Goal: Task Accomplishment & Management: Complete application form

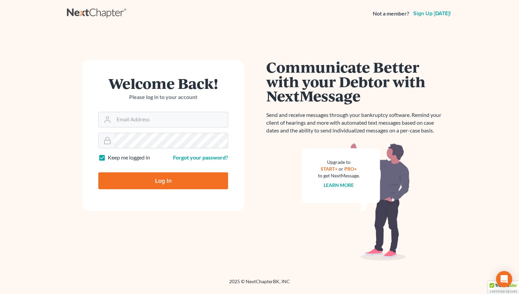
type input "[PERSON_NAME][EMAIL_ADDRESS][DOMAIN_NAME]"
click at [174, 176] on input "Log In" at bounding box center [163, 180] width 130 height 17
type input "Thinking..."
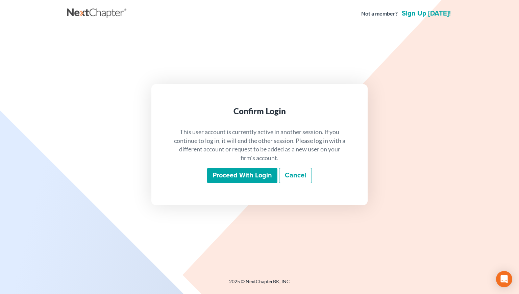
click at [219, 181] on input "Proceed with login" at bounding box center [242, 176] width 70 height 16
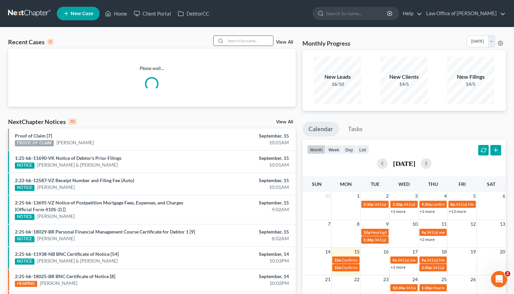
click at [247, 40] on input "search" at bounding box center [249, 41] width 47 height 10
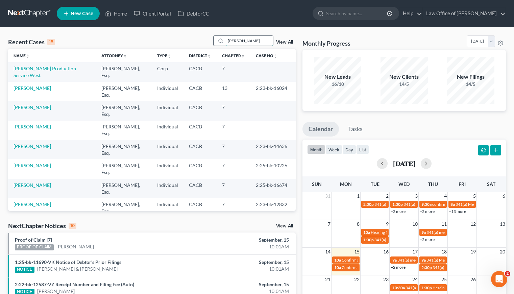
type input "[PERSON_NAME]"
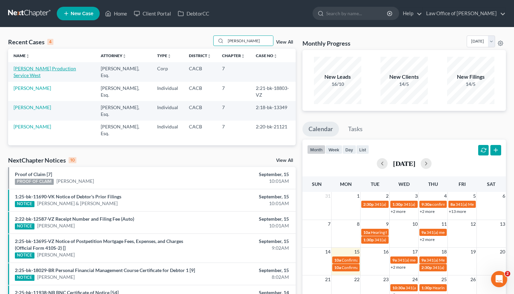
click at [37, 69] on link "[PERSON_NAME] Production Service West" at bounding box center [45, 72] width 62 height 12
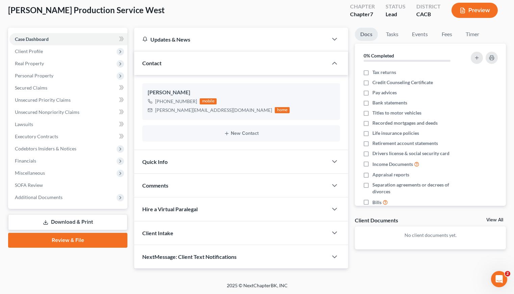
click at [71, 218] on link "Download & Print" at bounding box center [67, 222] width 119 height 16
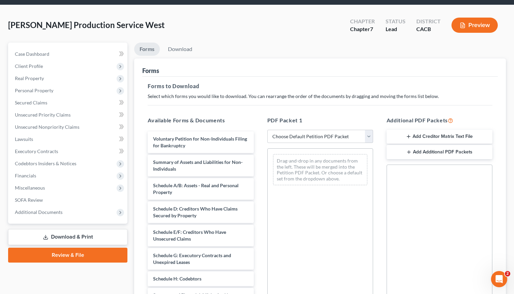
scroll to position [63, 0]
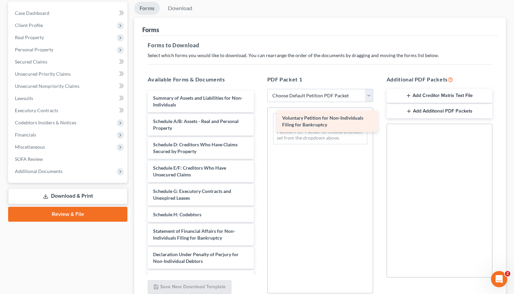
drag, startPoint x: 197, startPoint y: 100, endPoint x: 324, endPoint y: 122, distance: 128.8
click at [259, 122] on div "Voluntary Petition for Non-Individuals Filing for Bankruptcy Voluntary Petition…" at bounding box center [200, 213] width 117 height 244
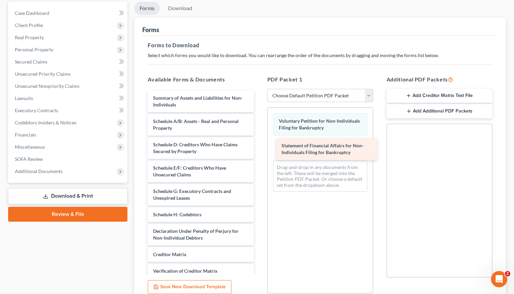
drag, startPoint x: 195, startPoint y: 233, endPoint x: 323, endPoint y: 148, distance: 153.8
click at [259, 148] on div "Statement of Financial Affairs for Non-Individuals Filing for Bankruptcy Summar…" at bounding box center [200, 201] width 117 height 221
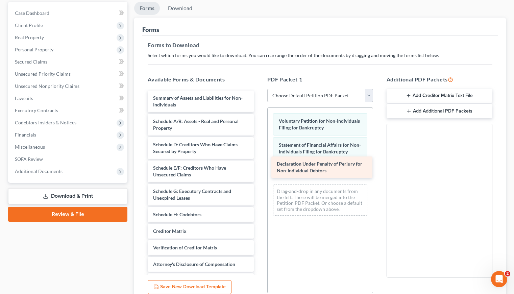
drag, startPoint x: 183, startPoint y: 235, endPoint x: 306, endPoint y: 170, distance: 139.8
click at [259, 170] on div "Declaration Under Penalty of Perjury for Non-Individual Debtors Summary of Asse…" at bounding box center [200, 190] width 117 height 198
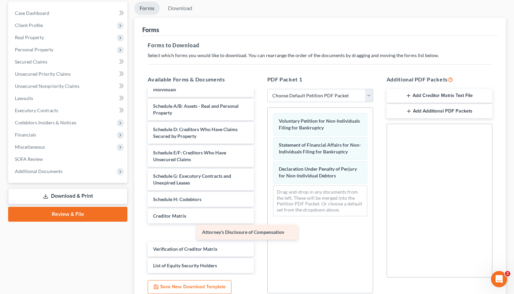
scroll to position [0, 0]
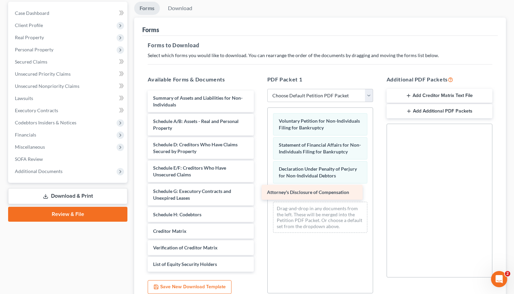
drag, startPoint x: 196, startPoint y: 246, endPoint x: 310, endPoint y: 189, distance: 127.0
click at [259, 189] on div "Attorney's Disclosure of Compensation Summary of Assets and Liabilities for Non…" at bounding box center [200, 181] width 117 height 181
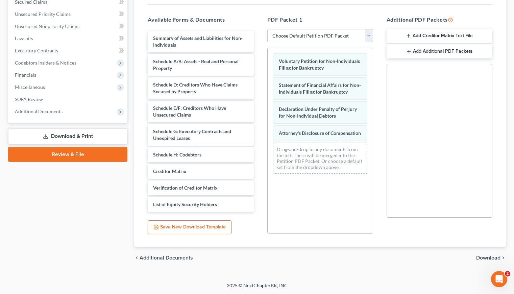
click at [480, 256] on span "Download" at bounding box center [488, 257] width 24 height 5
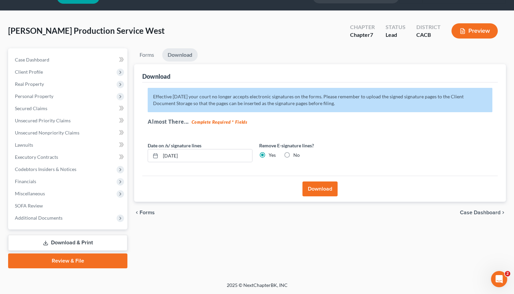
scroll to position [16, 0]
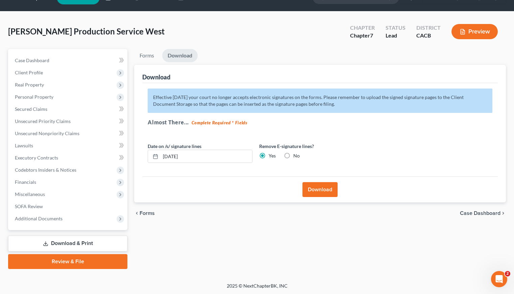
click at [320, 189] on button "Download" at bounding box center [319, 189] width 35 height 15
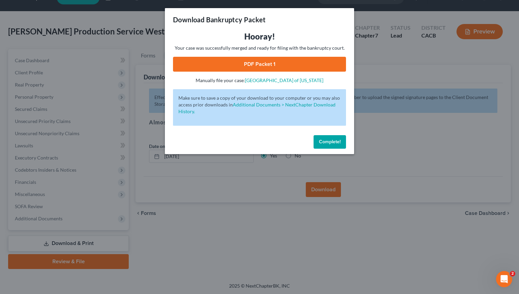
click at [254, 63] on link "PDF Packet 1" at bounding box center [259, 64] width 173 height 15
drag, startPoint x: 325, startPoint y: 137, endPoint x: 331, endPoint y: 142, distance: 8.4
click at [325, 137] on button "Complete!" at bounding box center [329, 142] width 32 height 14
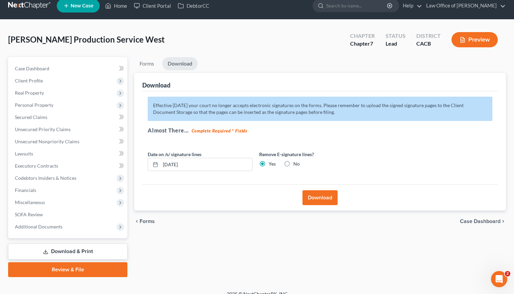
scroll to position [0, 0]
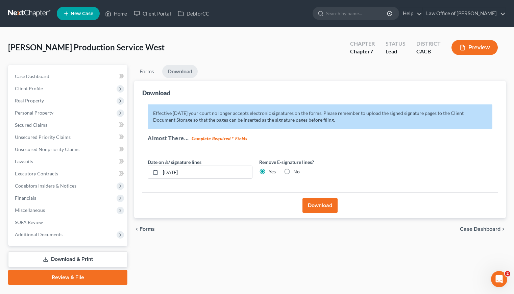
click at [31, 9] on link at bounding box center [29, 13] width 43 height 12
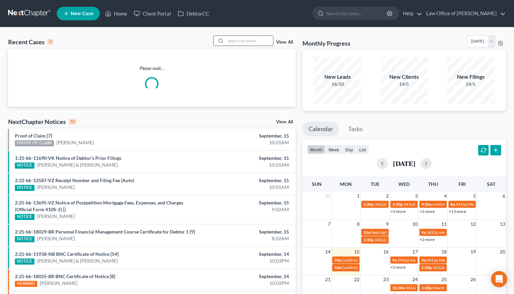
click at [243, 41] on input "search" at bounding box center [249, 41] width 47 height 10
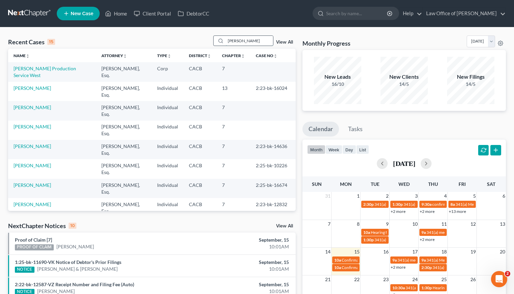
type input "[PERSON_NAME]"
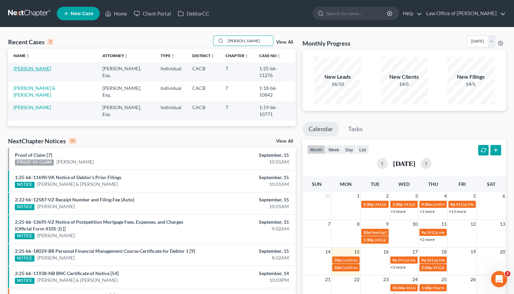
click at [43, 70] on link "[PERSON_NAME]" at bounding box center [32, 69] width 37 height 6
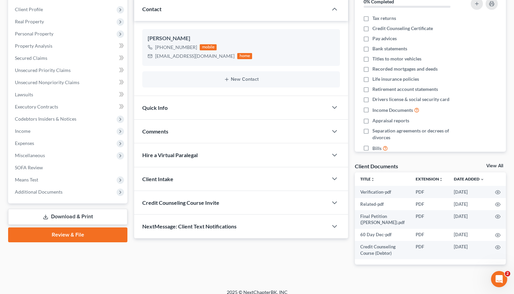
scroll to position [98, 0]
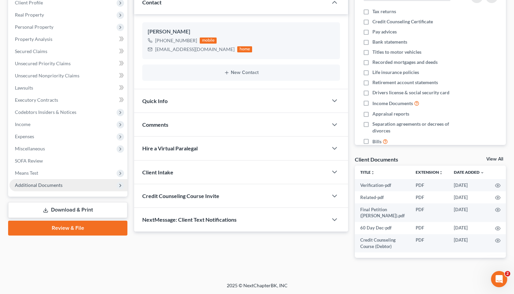
click at [40, 186] on span "Additional Documents" at bounding box center [39, 185] width 48 height 6
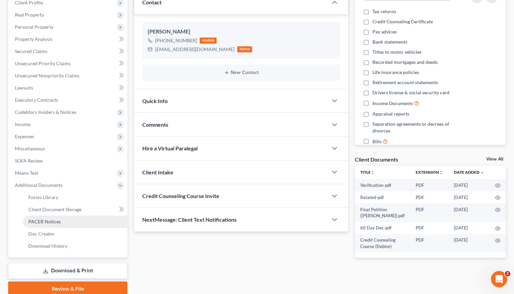
click at [53, 220] on span "PACER Notices" at bounding box center [44, 222] width 32 height 6
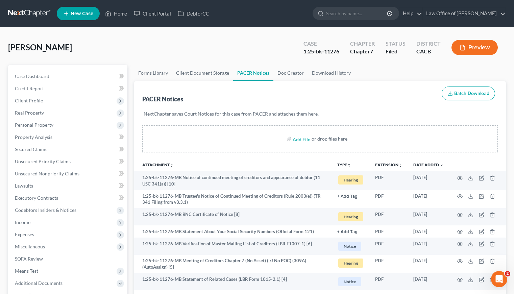
click at [167, 52] on div "Gonzalez, Armando Upgraded Case 1:25-bk-11276 Chapter Chapter 7 Status Filed Di…" at bounding box center [257, 49] width 498 height 29
drag, startPoint x: 80, startPoint y: 48, endPoint x: 43, endPoint y: 48, distance: 36.5
click at [43, 48] on div "Gonzalez, Armando Upgraded Case 1:25-bk-11276 Chapter Chapter 7 Status Filed Di…" at bounding box center [257, 49] width 498 height 29
click at [106, 51] on div "Gonzalez, Armando Upgraded Case 1:25-bk-11276 Chapter Chapter 7 Status Filed Di…" at bounding box center [257, 49] width 498 height 29
click at [38, 80] on link "Case Dashboard" at bounding box center [68, 76] width 118 height 12
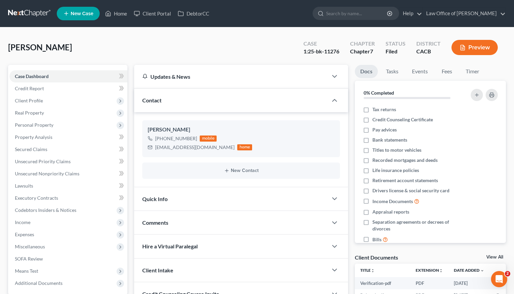
click at [31, 15] on link at bounding box center [29, 13] width 43 height 12
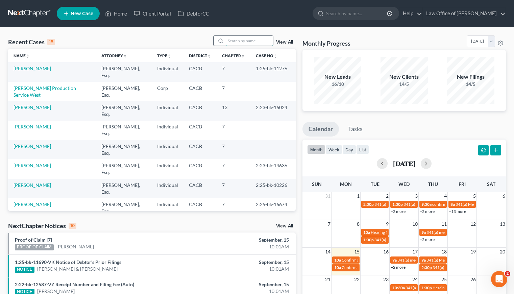
click at [249, 40] on input "search" at bounding box center [249, 41] width 47 height 10
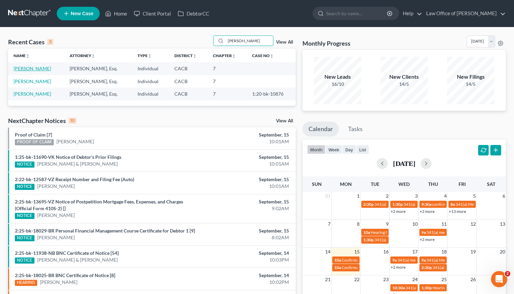
type input "katherine"
click at [30, 70] on link "[PERSON_NAME]" at bounding box center [32, 69] width 37 height 6
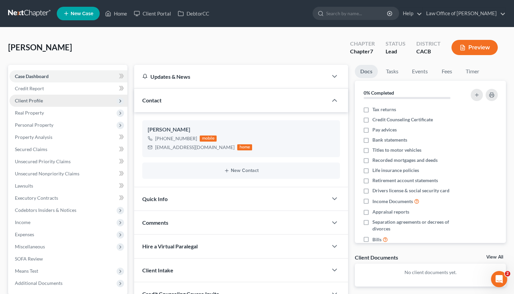
click at [32, 101] on span "Client Profile" at bounding box center [29, 101] width 28 height 6
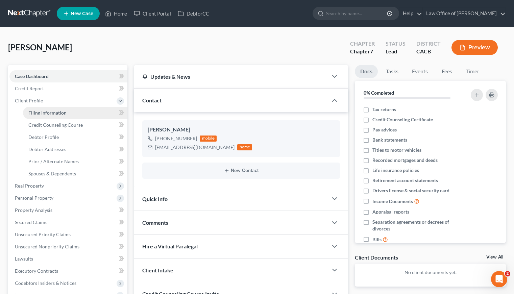
click at [48, 114] on span "Filing Information" at bounding box center [47, 113] width 38 height 6
select select "1"
select select "0"
select select "4"
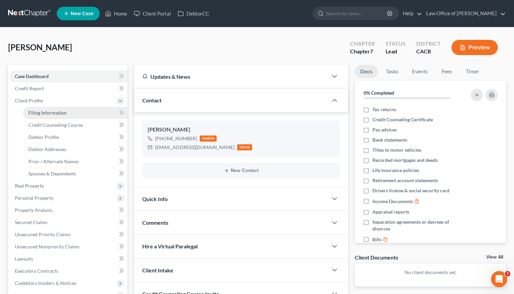
select select "0"
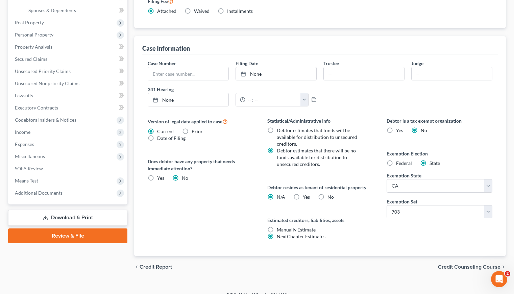
scroll to position [172, 0]
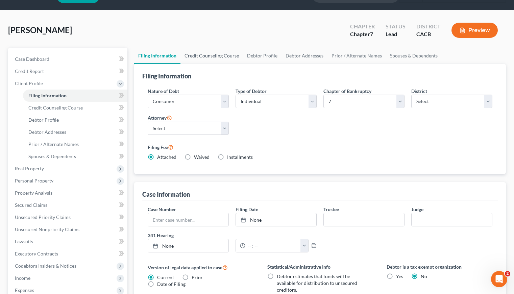
click at [212, 59] on link "Credit Counseling Course" at bounding box center [211, 56] width 62 height 16
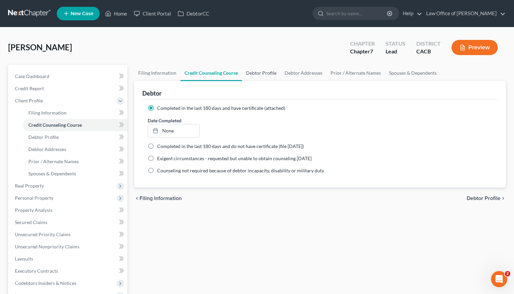
click at [265, 71] on link "Debtor Profile" at bounding box center [261, 73] width 39 height 16
select select "0"
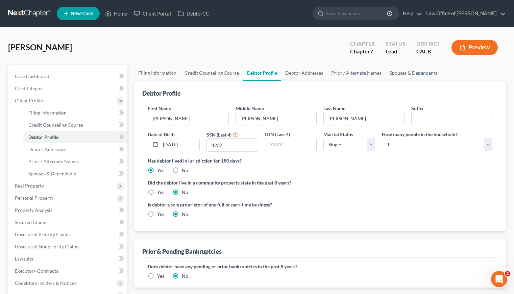
click at [157, 189] on label "Yes" at bounding box center [160, 192] width 7 height 7
click at [160, 189] on input "Yes" at bounding box center [162, 191] width 4 height 4
radio input "true"
radio input "false"
click at [303, 71] on link "Debtor Addresses" at bounding box center [304, 73] width 46 height 16
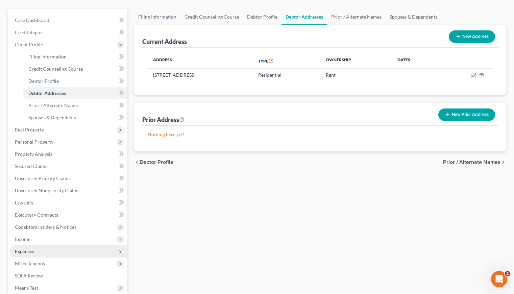
scroll to position [56, 0]
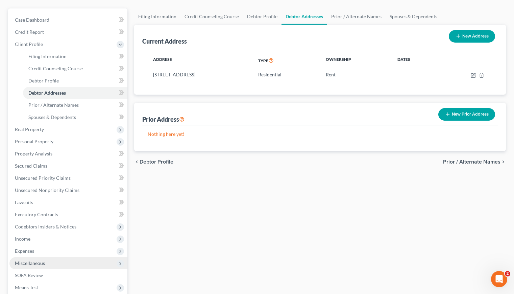
click at [31, 262] on span "Miscellaneous" at bounding box center [30, 263] width 30 height 6
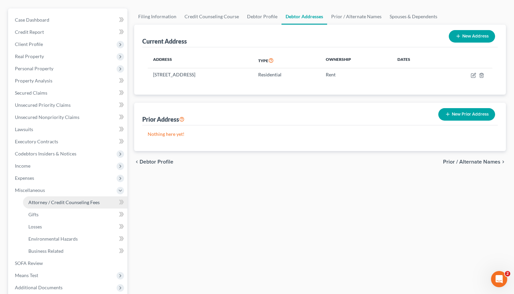
click at [91, 201] on span "Attorney / Credit Counseling Fees" at bounding box center [63, 202] width 71 height 6
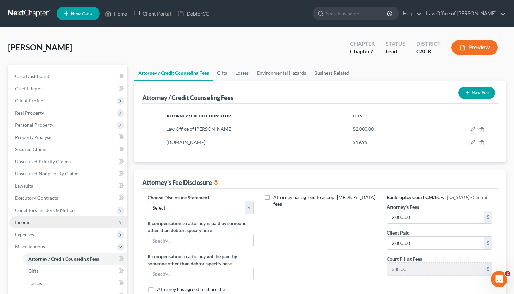
click at [29, 223] on span "Income" at bounding box center [23, 222] width 16 height 6
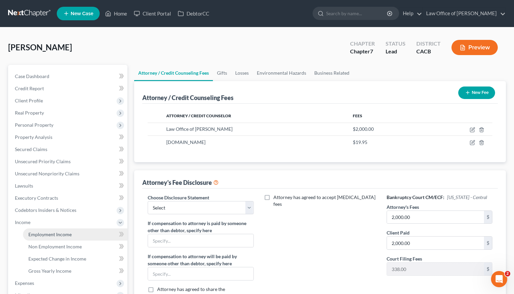
click at [59, 235] on span "Employment Income" at bounding box center [49, 234] width 43 height 6
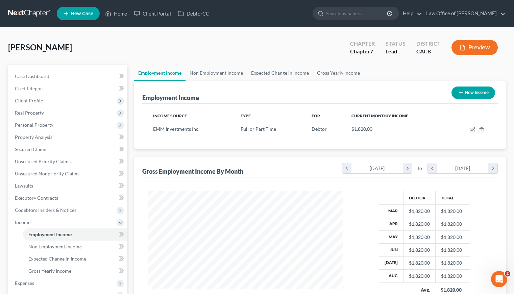
scroll to position [121, 209]
click at [337, 72] on link "Gross Yearly Income" at bounding box center [338, 73] width 51 height 16
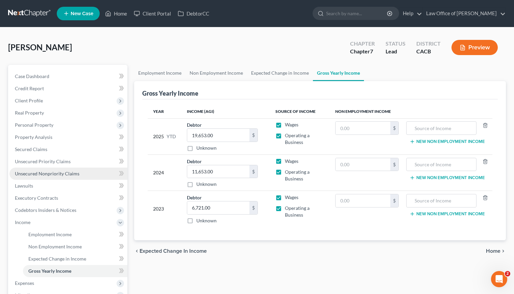
click at [64, 177] on link "Unsecured Nonpriority Claims" at bounding box center [68, 174] width 118 height 12
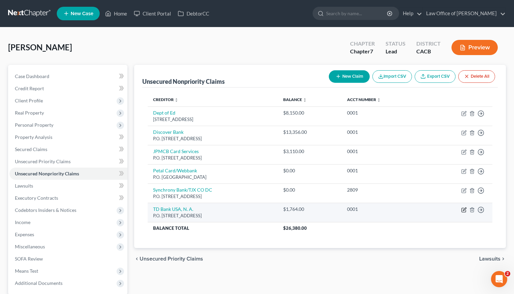
click at [465, 208] on icon "button" at bounding box center [463, 209] width 5 height 5
select select "24"
select select "2"
select select "0"
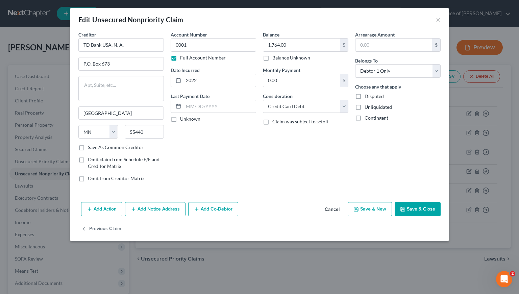
click at [172, 207] on button "Add Notice Address" at bounding box center [155, 209] width 60 height 14
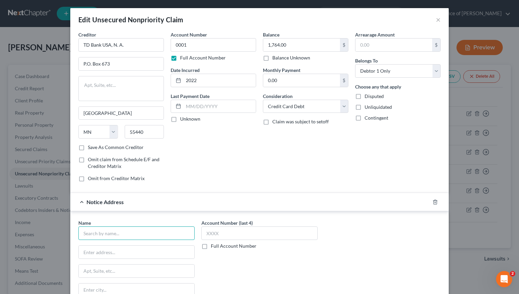
click at [104, 235] on input "text" at bounding box center [136, 233] width 116 height 14
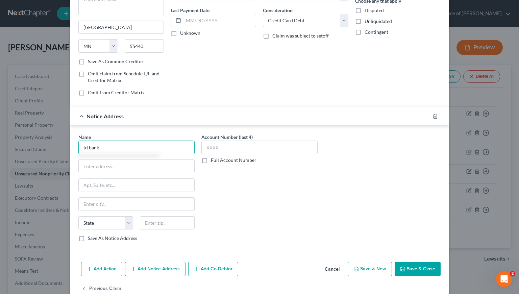
scroll to position [101, 0]
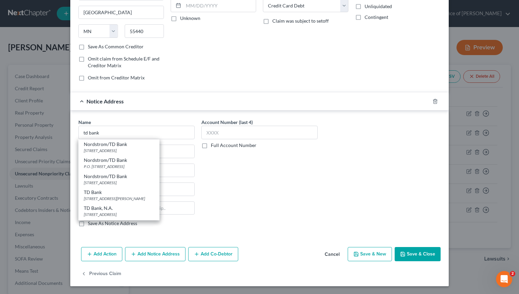
click at [95, 200] on div "13531 E Caley Ave., Englewood, CO 80111" at bounding box center [119, 199] width 70 height 6
type input "TD Bank"
type input "13531 E Caley Ave."
type input "Englewood"
select select "5"
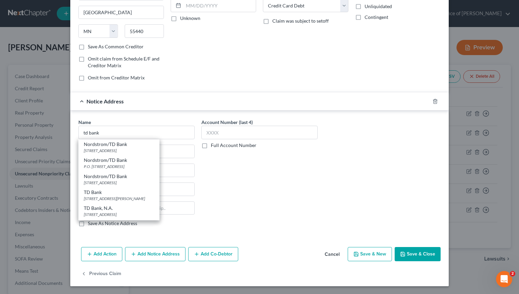
type input "80111"
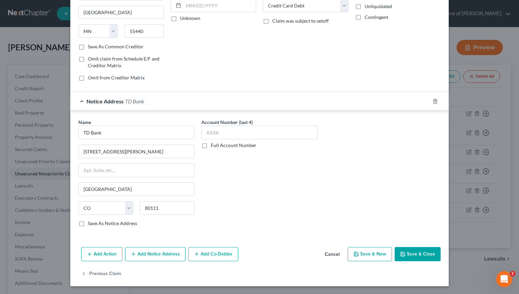
click at [211, 145] on label "Full Account Number" at bounding box center [234, 145] width 46 height 7
click at [213, 145] on input "Full Account Number" at bounding box center [215, 144] width 4 height 4
click at [213, 135] on input "text" at bounding box center [259, 133] width 116 height 14
type input "0001"
click at [424, 251] on button "Save & Close" at bounding box center [418, 254] width 46 height 14
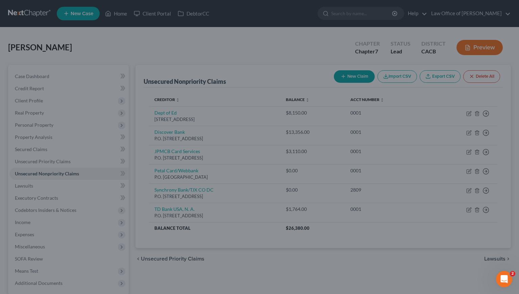
type input "0"
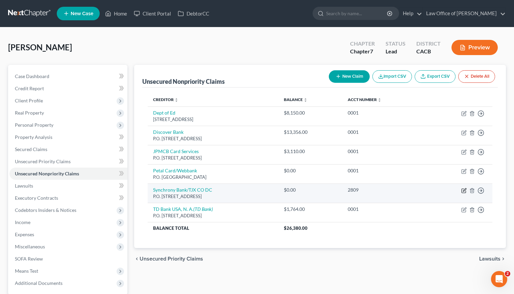
click at [464, 191] on icon "button" at bounding box center [464, 189] width 3 height 3
select select "39"
select select "2"
select select "0"
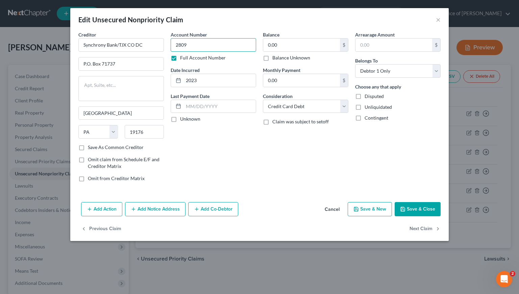
drag, startPoint x: 187, startPoint y: 40, endPoint x: 196, endPoint y: 42, distance: 9.4
click at [196, 42] on input "2809" at bounding box center [213, 45] width 85 height 14
click at [186, 178] on div "Account Number 2809 Full Account Number Date Incurred 2023 Last Payment Date Un…" at bounding box center [213, 109] width 92 height 156
click at [168, 210] on button "Add Notice Address" at bounding box center [155, 209] width 60 height 14
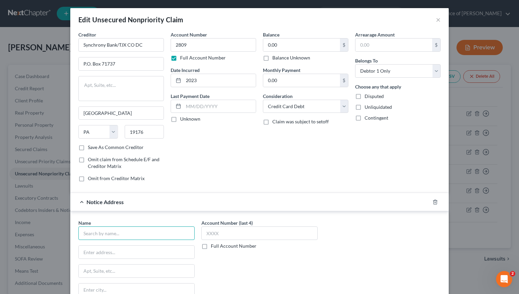
click at [155, 234] on input "text" at bounding box center [136, 233] width 116 height 14
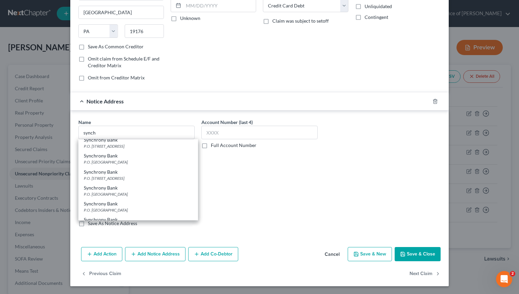
scroll to position [122, 0]
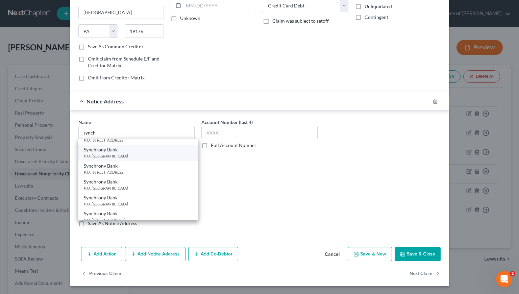
click at [116, 154] on div "P.O. Box 965005, Orlando, FL 32896" at bounding box center [138, 156] width 109 height 6
type input "Synchrony Bank"
type input "P.O. Box 965005"
type input "Orlando"
select select "9"
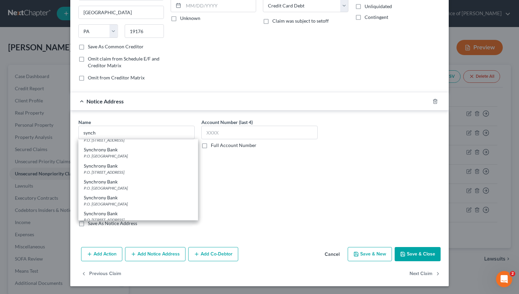
type input "32896"
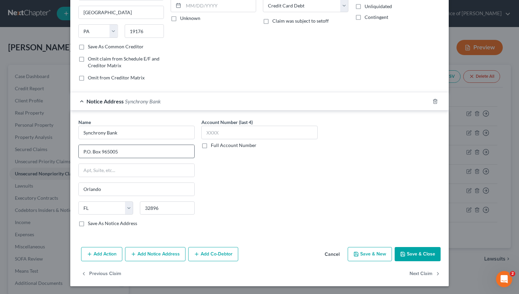
scroll to position [0, 0]
click at [211, 145] on label "Full Account Number" at bounding box center [234, 145] width 46 height 7
click at [213, 145] on input "Full Account Number" at bounding box center [215, 144] width 4 height 4
click at [220, 133] on input "text" at bounding box center [259, 133] width 116 height 14
paste input "2809"
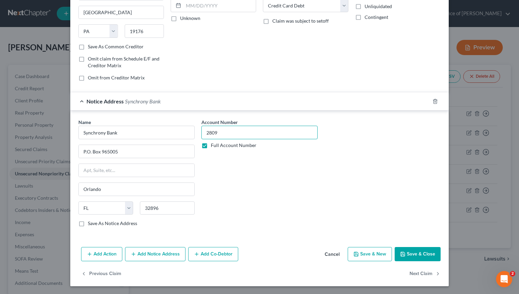
type input "2809"
click at [427, 253] on button "Save & Close" at bounding box center [418, 254] width 46 height 14
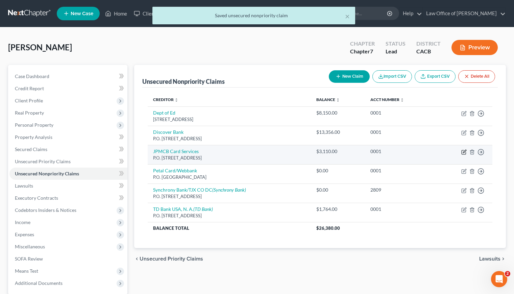
click at [463, 152] on icon "button" at bounding box center [463, 151] width 5 height 5
select select "7"
select select "2"
select select "0"
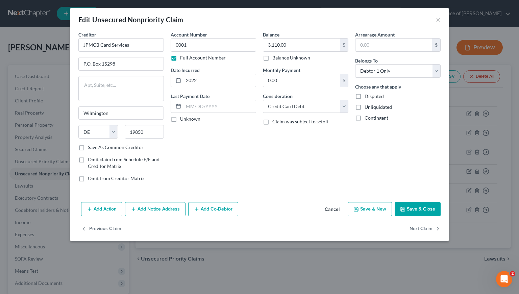
click at [164, 207] on button "Add Notice Address" at bounding box center [155, 209] width 60 height 14
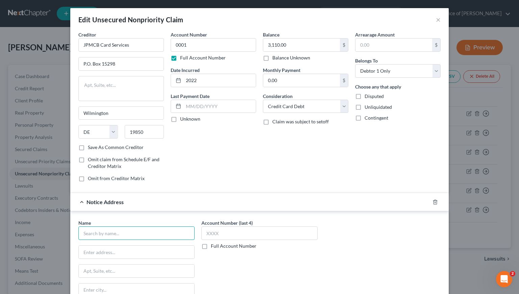
click at [155, 228] on input "text" at bounding box center [136, 233] width 116 height 14
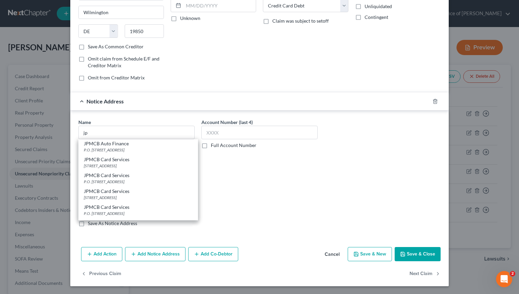
scroll to position [39, 0]
click at [113, 194] on div "PO Box 15369, Wilmington, DE 19850" at bounding box center [138, 197] width 109 height 6
type input "JPMCB Card Services"
type input "PO Box 15369"
type input "Wilmington"
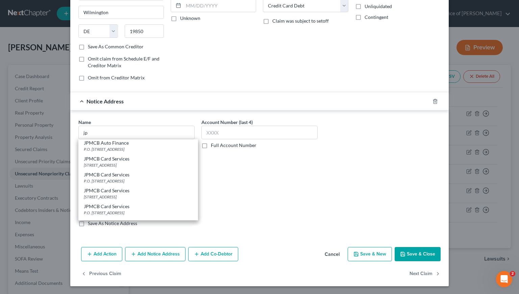
select select "7"
type input "19850"
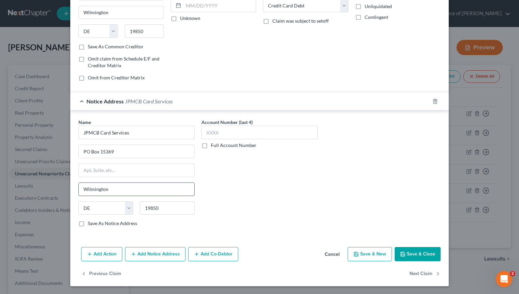
scroll to position [0, 0]
click at [84, 152] on input "PO Box 15369" at bounding box center [137, 151] width 116 height 13
click at [86, 152] on input "P.O Box 15369" at bounding box center [137, 151] width 116 height 13
type input "P.O. Box 15369"
click at [211, 144] on label "Full Account Number" at bounding box center [234, 145] width 46 height 7
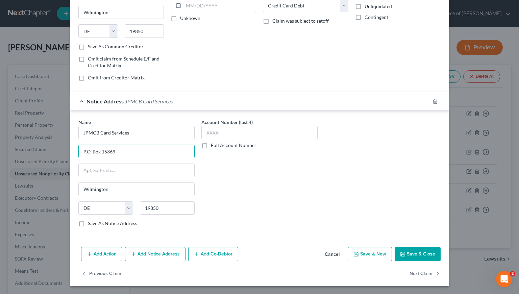
click at [213, 144] on input "Full Account Number" at bounding box center [215, 144] width 4 height 4
click at [226, 132] on input "text" at bounding box center [259, 133] width 116 height 14
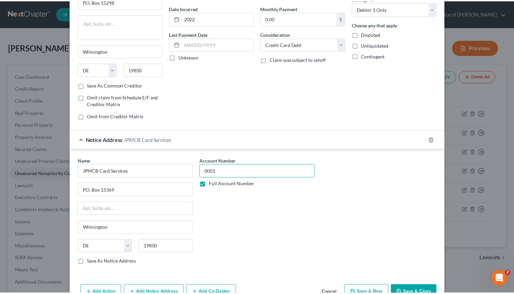
scroll to position [101, 0]
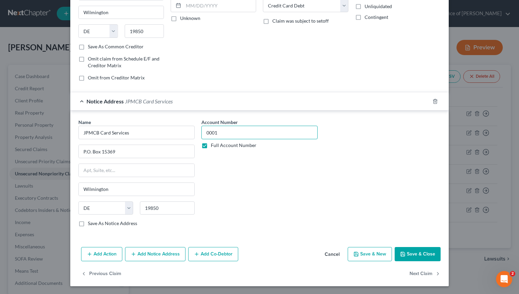
type input "0001"
click at [421, 250] on button "Save & Close" at bounding box center [418, 254] width 46 height 14
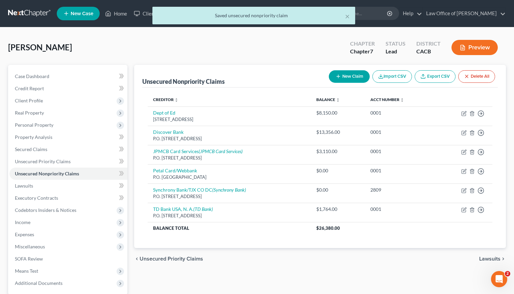
click at [261, 259] on div "chevron_left Unsecured Priority Claims Lawsuits chevron_right" at bounding box center [320, 259] width 372 height 22
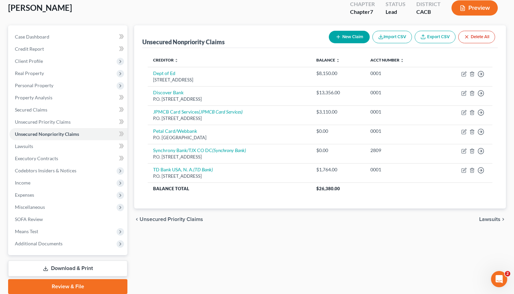
scroll to position [0, 0]
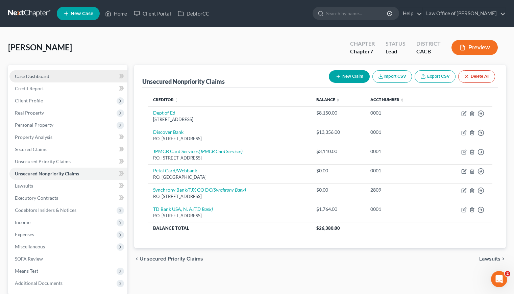
click at [30, 72] on link "Case Dashboard" at bounding box center [68, 76] width 118 height 12
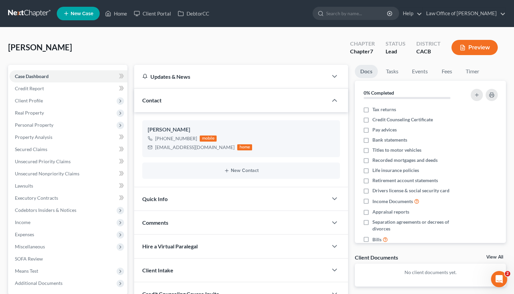
click at [280, 48] on div "Hernandez, Katherine Upgraded Chapter Chapter 7 Status Lead District CACB Previ…" at bounding box center [257, 49] width 498 height 29
click at [209, 51] on div "Hernandez, Katherine Upgraded Chapter Chapter 7 Status Lead District CACB Previ…" at bounding box center [257, 49] width 498 height 29
click at [254, 46] on div "Hernandez, Katherine Upgraded Chapter Chapter 7 Status Lead District CACB Previ…" at bounding box center [257, 49] width 498 height 29
click at [207, 49] on div "Hernandez, Katherine Upgraded Chapter Chapter 7 Status Lead District CACB Previ…" at bounding box center [257, 49] width 498 height 29
click at [137, 45] on div "Hernandez, Katherine Upgraded Chapter Chapter 7 Status Lead District CACB Previ…" at bounding box center [257, 49] width 498 height 29
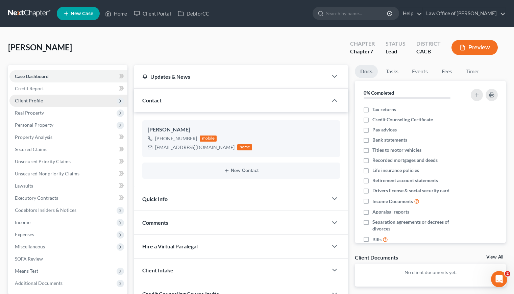
click at [33, 99] on span "Client Profile" at bounding box center [29, 101] width 28 height 6
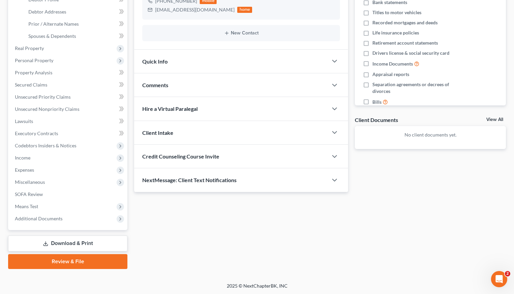
click at [70, 245] on link "Download & Print" at bounding box center [67, 243] width 119 height 16
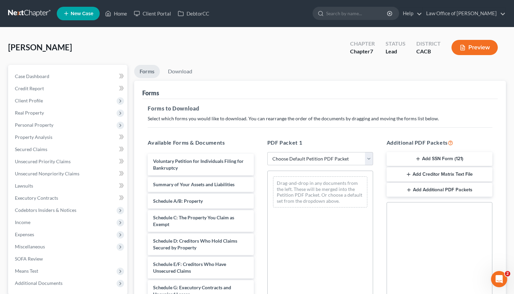
click at [295, 43] on div "Hernandez, Katherine Upgraded Chapter Chapter 7 Status Lead District CACB Previ…" at bounding box center [257, 49] width 498 height 29
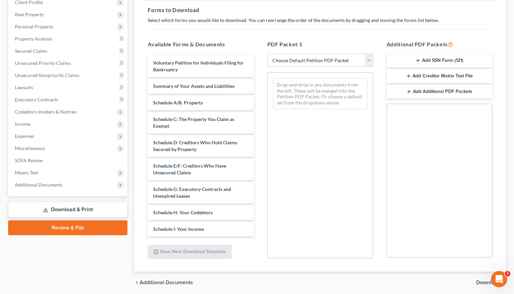
scroll to position [123, 0]
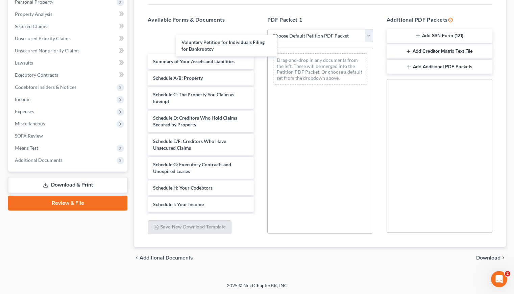
drag, startPoint x: 181, startPoint y: 38, endPoint x: 209, endPoint y: 38, distance: 28.4
click at [199, 41] on div "Voluntary Petition for Individuals Filing for Bankruptcy Voluntary Petition for…" at bounding box center [200, 213] width 117 height 364
click at [318, 35] on select "Choose Default Petition PDF Packet Complete Bankruptcy Petition (all forms and …" at bounding box center [320, 36] width 106 height 14
select select "6"
click at [267, 29] on select "Choose Default Petition PDF Packet Complete Bankruptcy Petition (all forms and …" at bounding box center [320, 36] width 106 height 14
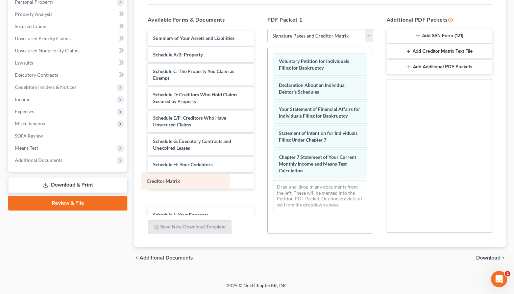
drag, startPoint x: 310, startPoint y: 187, endPoint x: 177, endPoint y: 181, distance: 132.9
click at [268, 181] on div "Creditor Matrix Voluntary Petition for Individuals Filing for Bankruptcy Declar…" at bounding box center [320, 132] width 105 height 169
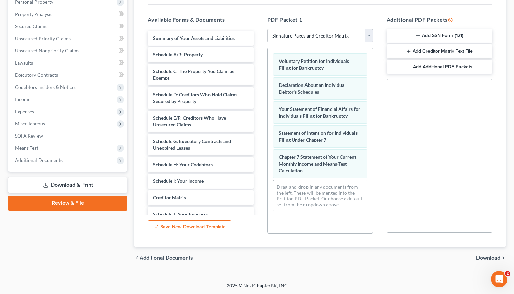
click at [484, 257] on span "Download" at bounding box center [488, 257] width 24 height 5
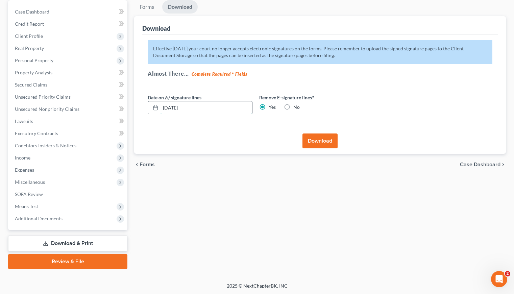
drag, startPoint x: 189, startPoint y: 105, endPoint x: 154, endPoint y: 106, distance: 35.5
click at [154, 106] on div "[DATE]" at bounding box center [200, 108] width 105 height 14
click at [320, 141] on button "Download" at bounding box center [319, 140] width 35 height 15
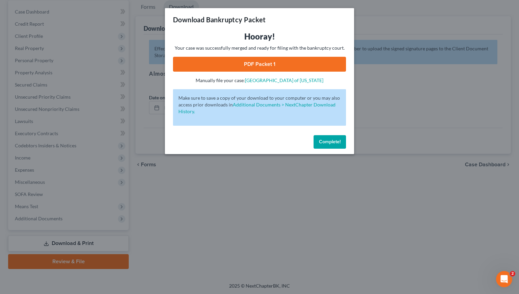
click at [259, 64] on link "PDF Packet 1" at bounding box center [259, 64] width 173 height 15
click at [325, 146] on button "Complete!" at bounding box center [329, 142] width 32 height 14
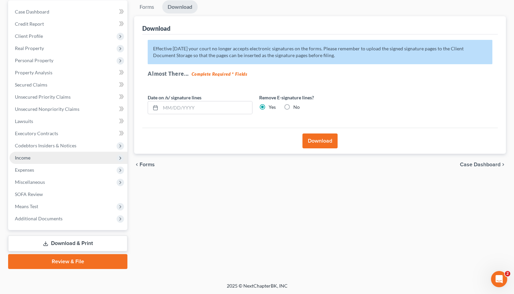
drag, startPoint x: 240, startPoint y: 201, endPoint x: 124, endPoint y: 156, distance: 125.0
click at [240, 201] on div "Forms Download Forms Forms to Download Select which forms you would like to dow…" at bounding box center [320, 134] width 378 height 269
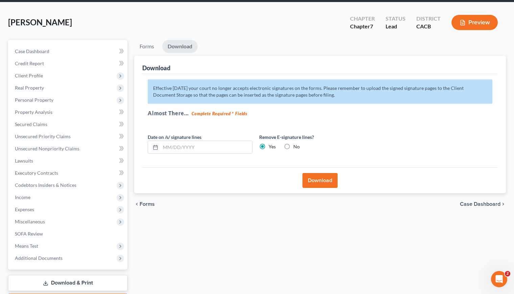
scroll to position [0, 0]
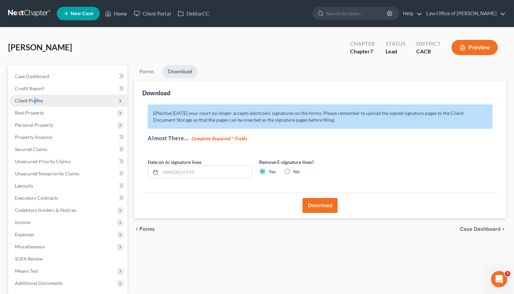
click at [34, 101] on span "Client Profile" at bounding box center [29, 101] width 28 height 6
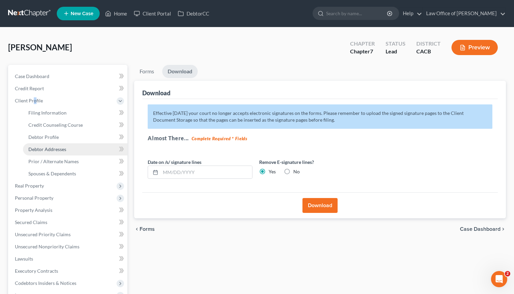
click at [65, 148] on span "Debtor Addresses" at bounding box center [47, 149] width 38 height 6
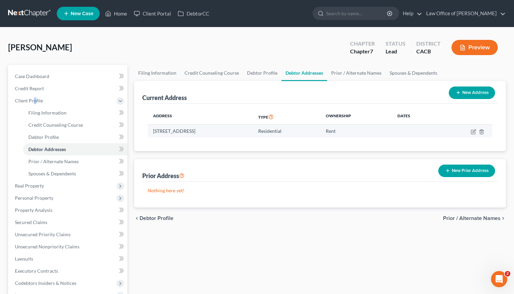
drag, startPoint x: 250, startPoint y: 131, endPoint x: 235, endPoint y: 132, distance: 15.6
click at [235, 132] on td "3530 Bechwood Ave. # 1, Lynwood, CA 90262" at bounding box center [200, 131] width 105 height 13
copy td "90262"
click at [33, 11] on link at bounding box center [29, 13] width 43 height 12
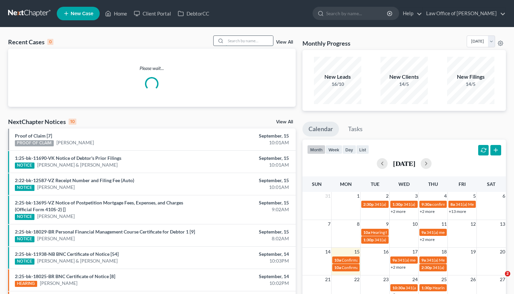
click at [270, 41] on input "search" at bounding box center [249, 41] width 47 height 10
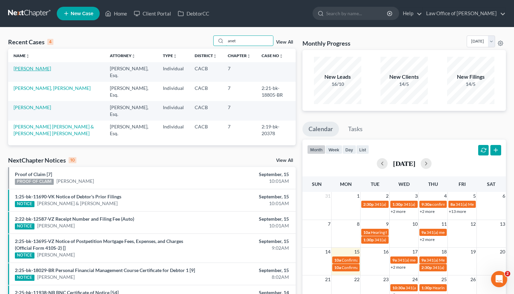
type input "anet"
click at [31, 68] on link "[PERSON_NAME]" at bounding box center [32, 69] width 37 height 6
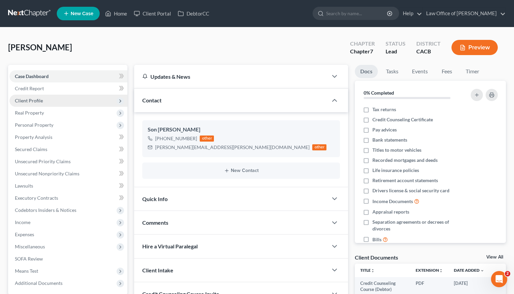
click at [49, 105] on span "Client Profile" at bounding box center [68, 101] width 118 height 12
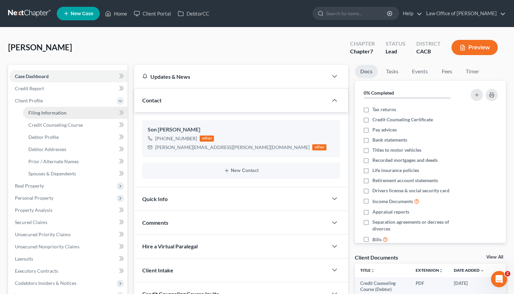
click at [56, 112] on span "Filing Information" at bounding box center [47, 113] width 38 height 6
select select "1"
select select "0"
select select "4"
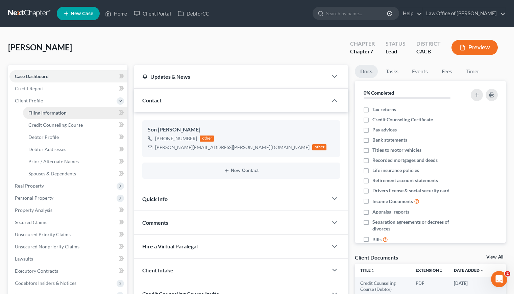
select select "0"
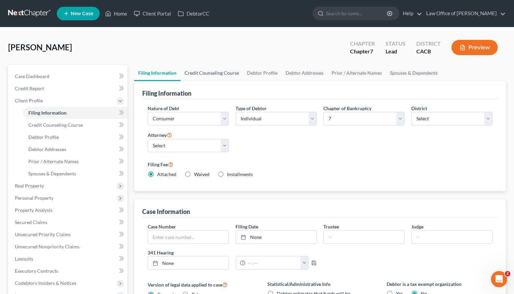
click at [204, 71] on link "Credit Counseling Course" at bounding box center [211, 73] width 62 height 16
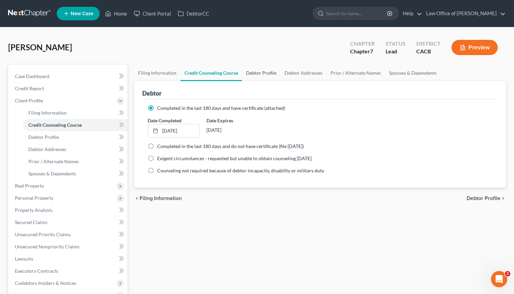
click at [253, 73] on link "Debtor Profile" at bounding box center [261, 73] width 39 height 16
select select "0"
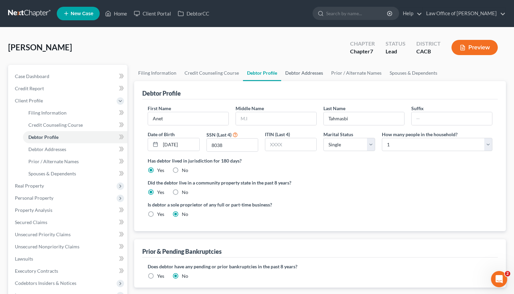
click at [305, 73] on link "Debtor Addresses" at bounding box center [304, 73] width 46 height 16
select select "0"
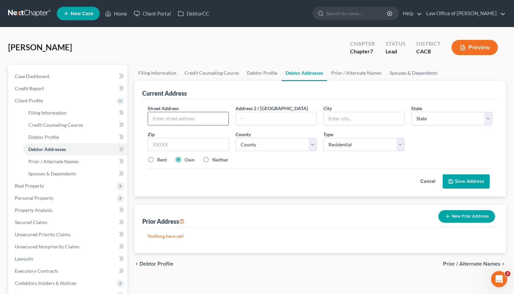
click at [189, 119] on input "text" at bounding box center [188, 118] width 80 height 13
type input "10854 Mount Gleason Ave"
click at [189, 144] on input "text" at bounding box center [188, 145] width 81 height 14
type input "91042"
click at [241, 189] on div "Street Address * 10854 Mount Gleason Ave Address 2 / PO Box City * State * Stat…" at bounding box center [319, 147] width 355 height 97
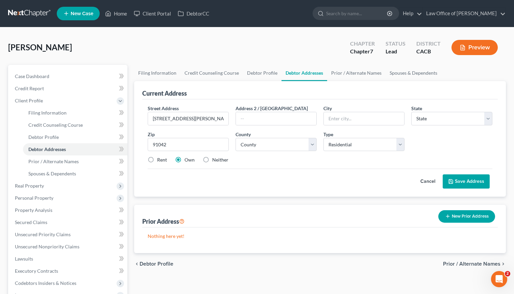
type input "Tujunga"
select select "4"
click at [157, 161] on label "Rent" at bounding box center [162, 159] width 10 height 7
click at [160, 161] on input "Rent" at bounding box center [162, 158] width 4 height 4
radio input "true"
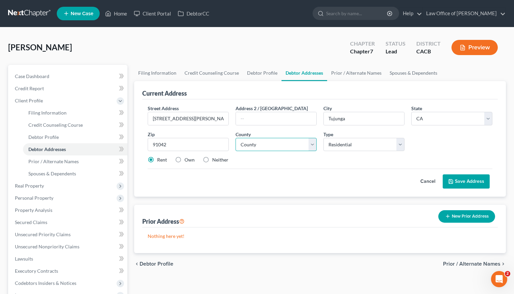
click at [256, 145] on select "County Alameda County Alpine County Amador County Butte County Calaveras County…" at bounding box center [275, 145] width 81 height 14
select select "18"
click at [235, 138] on select "County Alameda County Alpine County Amador County Butte County Calaveras County…" at bounding box center [275, 145] width 81 height 14
click at [274, 183] on div "Cancel Save Address" at bounding box center [320, 179] width 345 height 20
click at [465, 185] on button "Save Address" at bounding box center [465, 181] width 47 height 14
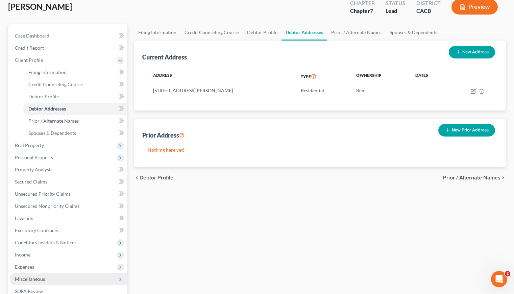
scroll to position [66, 0]
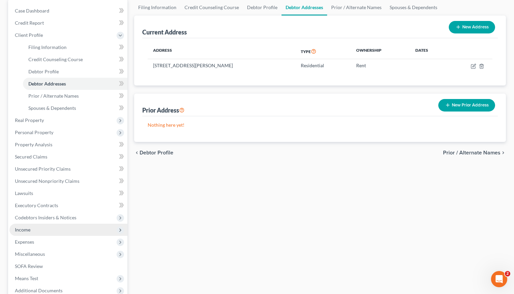
click at [28, 231] on span "Income" at bounding box center [23, 230] width 16 height 6
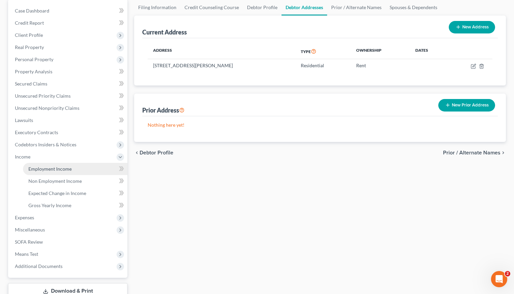
click at [62, 171] on span "Employment Income" at bounding box center [49, 169] width 43 height 6
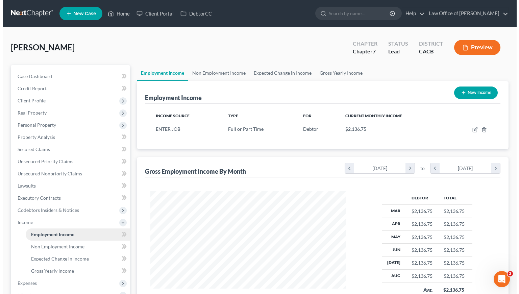
scroll to position [121, 209]
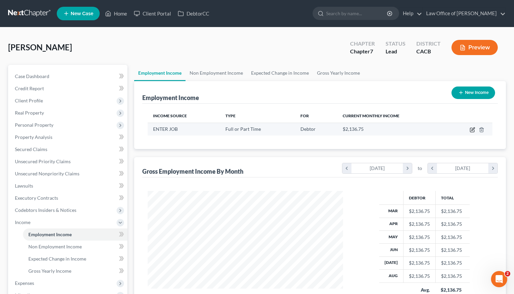
click at [473, 129] on icon "button" at bounding box center [471, 129] width 5 height 5
select select "0"
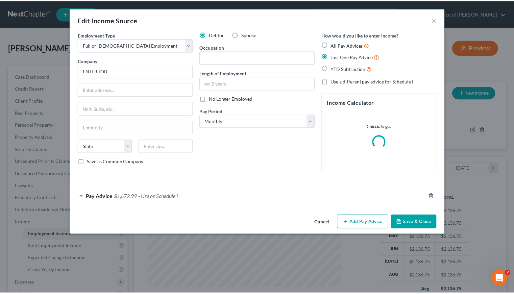
scroll to position [121, 211]
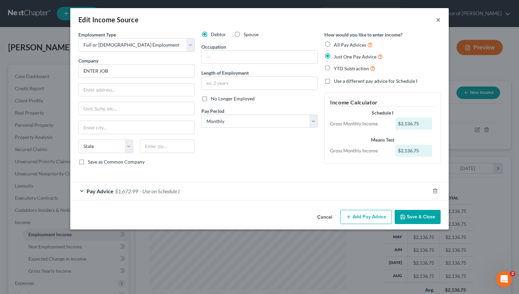
click at [439, 19] on button "×" at bounding box center [438, 20] width 5 height 8
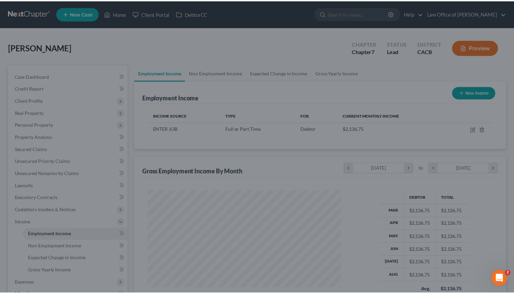
scroll to position [337648, 337561]
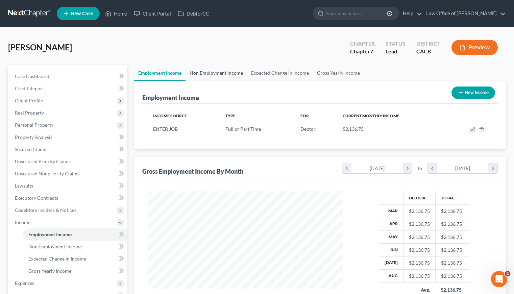
click at [208, 71] on link "Non Employment Income" at bounding box center [215, 73] width 61 height 16
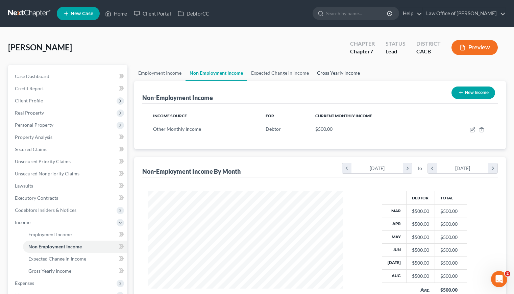
scroll to position [121, 209]
click at [329, 71] on link "Gross Yearly Income" at bounding box center [338, 73] width 51 height 16
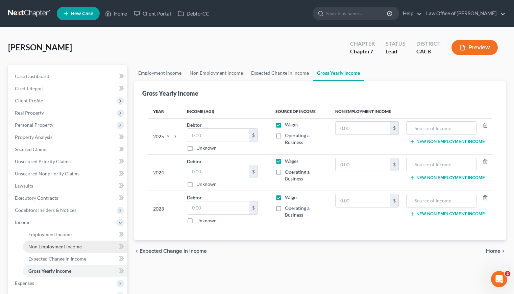
scroll to position [69, 0]
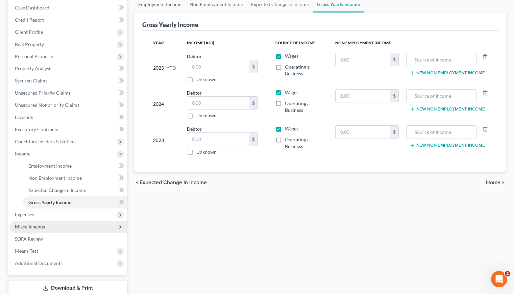
click at [33, 225] on span "Miscellaneous" at bounding box center [30, 227] width 30 height 6
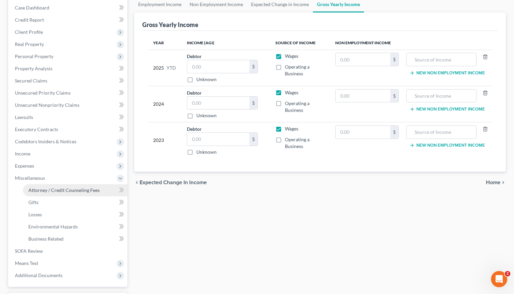
click at [77, 189] on span "Attorney / Credit Counseling Fees" at bounding box center [63, 190] width 71 height 6
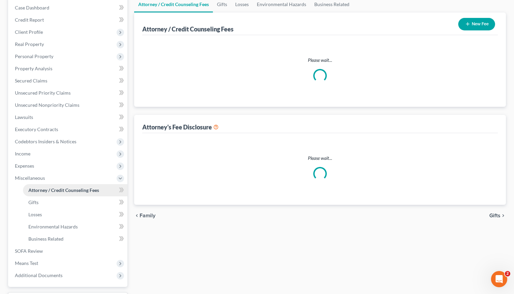
scroll to position [13, 0]
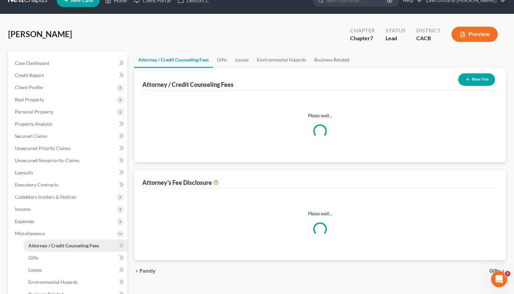
select select "0"
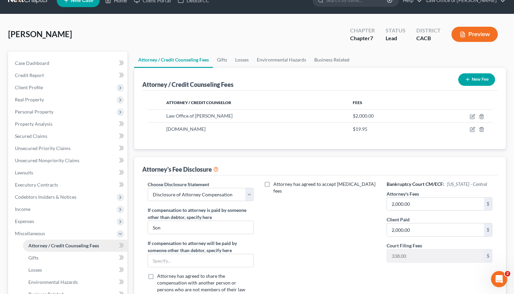
scroll to position [0, 0]
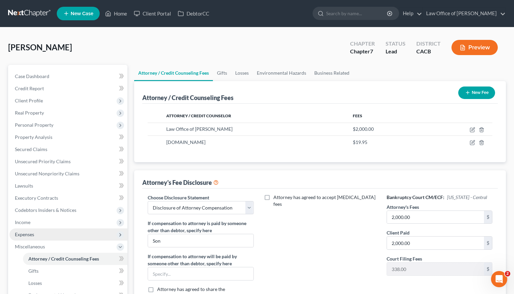
click at [30, 236] on span "Expenses" at bounding box center [24, 234] width 19 height 6
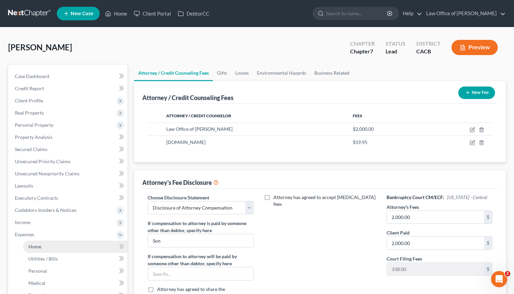
click at [35, 244] on span "Home" at bounding box center [34, 247] width 13 height 6
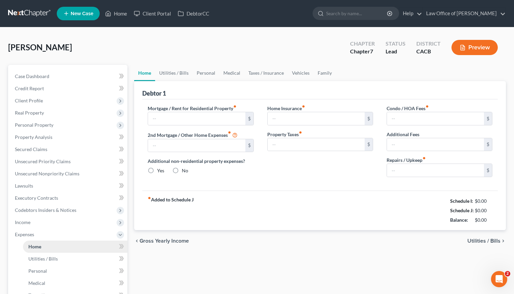
type input "0.00"
radio input "true"
type input "0.00"
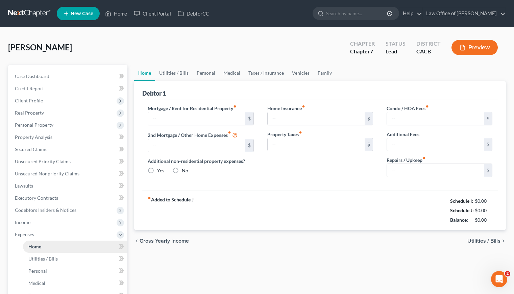
type input "0.00"
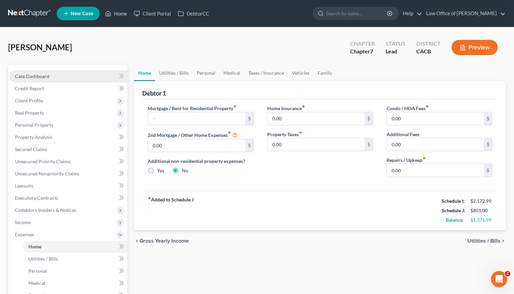
click at [33, 71] on link "Case Dashboard" at bounding box center [68, 76] width 118 height 12
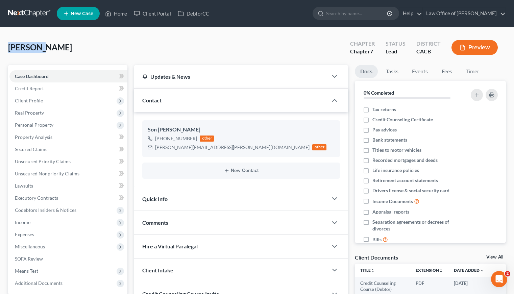
drag, startPoint x: 41, startPoint y: 46, endPoint x: 7, endPoint y: 50, distance: 34.0
click at [7, 50] on div "Tahmasbi, Anet Upgraded Chapter Chapter 7 Status Lead District CACB Preview Pet…" at bounding box center [257, 187] width 514 height 320
click at [149, 41] on div "Tahmasbi, Anet Upgraded Chapter Chapter 7 Status Lead District CACB Preview" at bounding box center [257, 49] width 498 height 29
click at [75, 45] on div "Tahmasbi, Anet Upgraded Chapter Chapter 7 Status Lead District CACB Preview" at bounding box center [257, 49] width 498 height 29
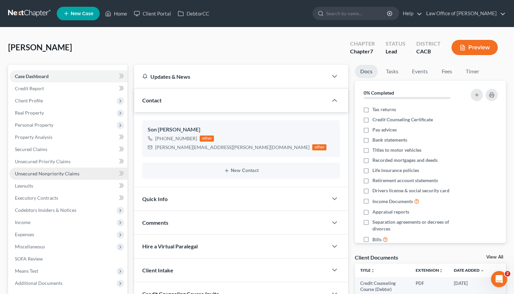
click at [47, 171] on span "Unsecured Nonpriority Claims" at bounding box center [47, 174] width 65 height 6
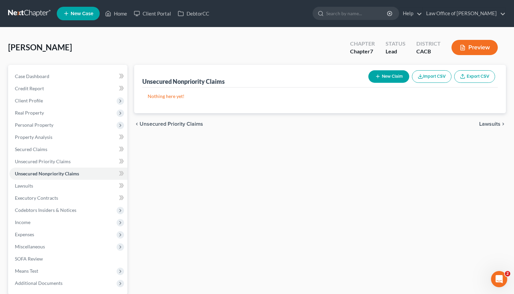
click at [33, 4] on nav "Home New Case Client Portal DebtorCC Law Office of Sevan Gorginian megan@gorgin…" at bounding box center [257, 13] width 514 height 27
click at [32, 12] on link at bounding box center [29, 13] width 43 height 12
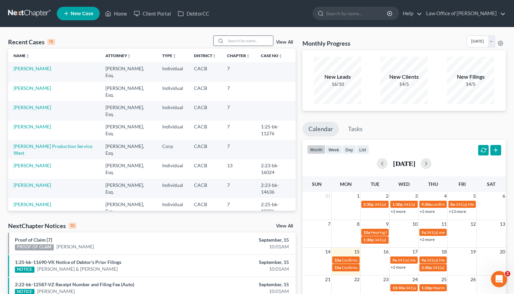
click at [248, 40] on input "search" at bounding box center [249, 41] width 47 height 10
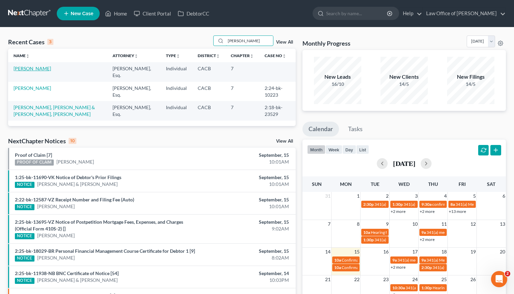
type input "[PERSON_NAME]"
click at [32, 70] on link "[PERSON_NAME]" at bounding box center [32, 69] width 37 height 6
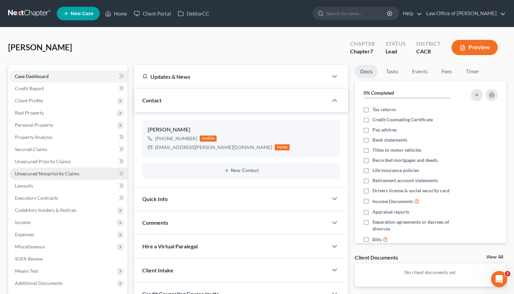
click at [56, 170] on link "Unsecured Nonpriority Claims" at bounding box center [68, 174] width 118 height 12
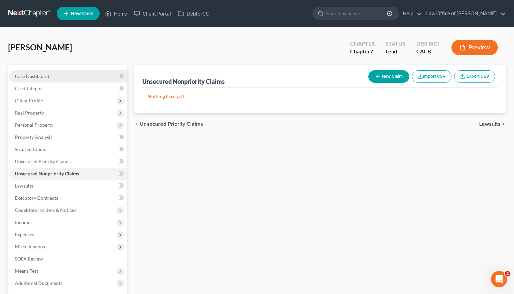
click at [40, 70] on link "Case Dashboard" at bounding box center [68, 76] width 118 height 12
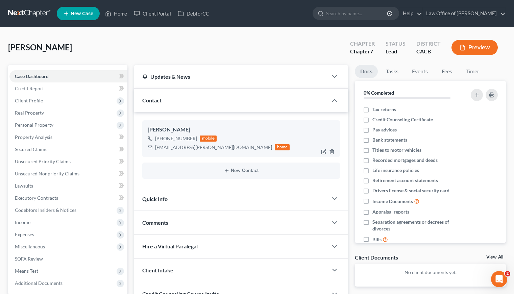
drag, startPoint x: 192, startPoint y: 138, endPoint x: 161, endPoint y: 139, distance: 30.4
click at [161, 139] on div "[PHONE_NUMBER]" at bounding box center [176, 138] width 42 height 7
copy div "[PHONE_NUMBER]"
click at [227, 44] on div "[PERSON_NAME] Upgraded Chapter Chapter 7 Status Lead District CACB Preview" at bounding box center [257, 49] width 498 height 29
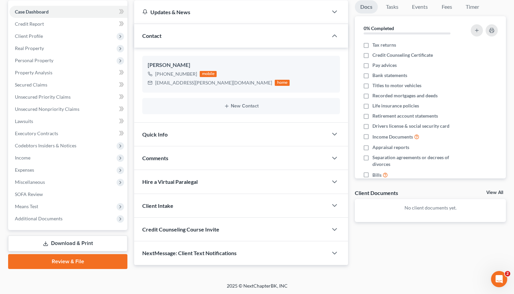
click at [73, 240] on link "Download & Print" at bounding box center [67, 243] width 119 height 16
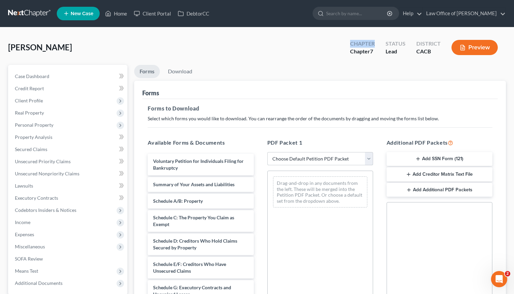
click at [316, 157] on select "Choose Default Petition PDF Packet Complete Bankruptcy Petition (all forms and …" at bounding box center [320, 159] width 106 height 14
select select "6"
click at [267, 152] on select "Choose Default Petition PDF Packet Complete Bankruptcy Petition (all forms and …" at bounding box center [320, 159] width 106 height 14
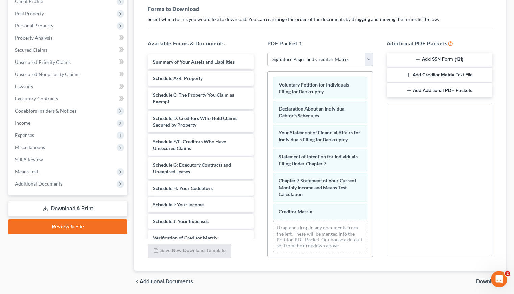
scroll to position [123, 0]
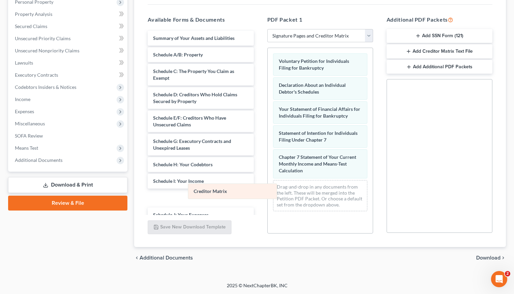
drag, startPoint x: 313, startPoint y: 190, endPoint x: 207, endPoint y: 193, distance: 106.1
click at [268, 193] on div "Creditor Matrix Voluntary Petition for Individuals Filing for Bankruptcy Declar…" at bounding box center [320, 132] width 105 height 169
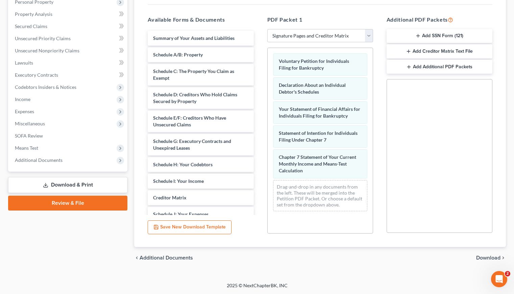
click at [489, 254] on div "chevron_left Additional Documents Download chevron_right" at bounding box center [320, 258] width 372 height 22
click at [489, 257] on span "Download" at bounding box center [488, 257] width 24 height 5
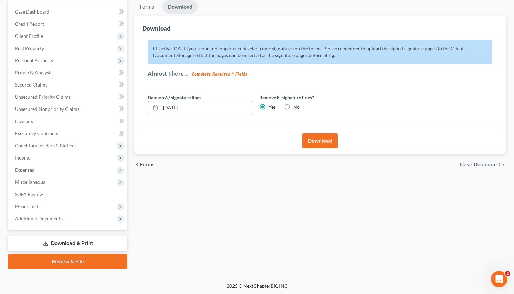
drag, startPoint x: 203, startPoint y: 105, endPoint x: 174, endPoint y: 107, distance: 29.5
click at [174, 107] on input "[DATE]" at bounding box center [206, 107] width 92 height 13
type input "[DATE]"
click at [208, 139] on div "Download" at bounding box center [319, 141] width 355 height 26
click at [316, 142] on button "Download" at bounding box center [319, 140] width 35 height 15
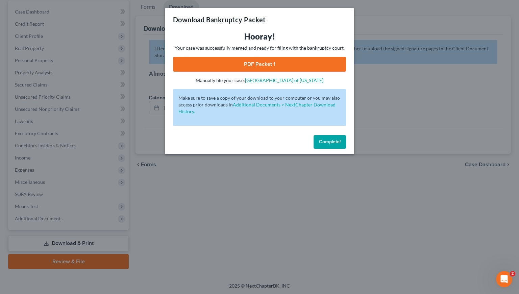
click at [257, 62] on link "PDF Packet 1" at bounding box center [259, 64] width 173 height 15
click at [332, 142] on span "Complete!" at bounding box center [330, 142] width 22 height 6
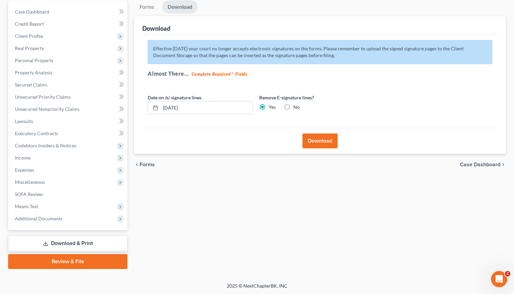
click at [216, 166] on div "chevron_left Forms Case Dashboard chevron_right" at bounding box center [320, 165] width 372 height 22
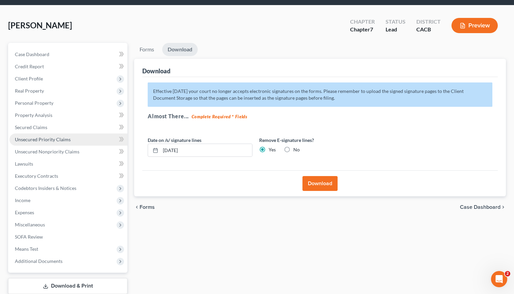
scroll to position [0, 0]
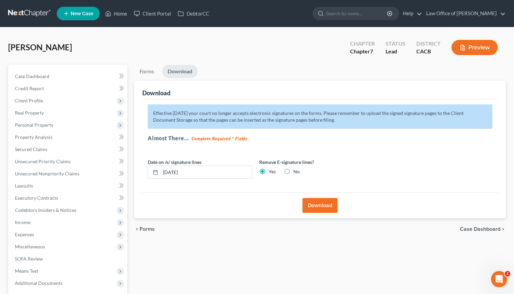
click at [212, 49] on div "[PERSON_NAME] Upgraded Chapter Chapter 7 Status Lead District CACB Preview" at bounding box center [257, 49] width 498 height 29
